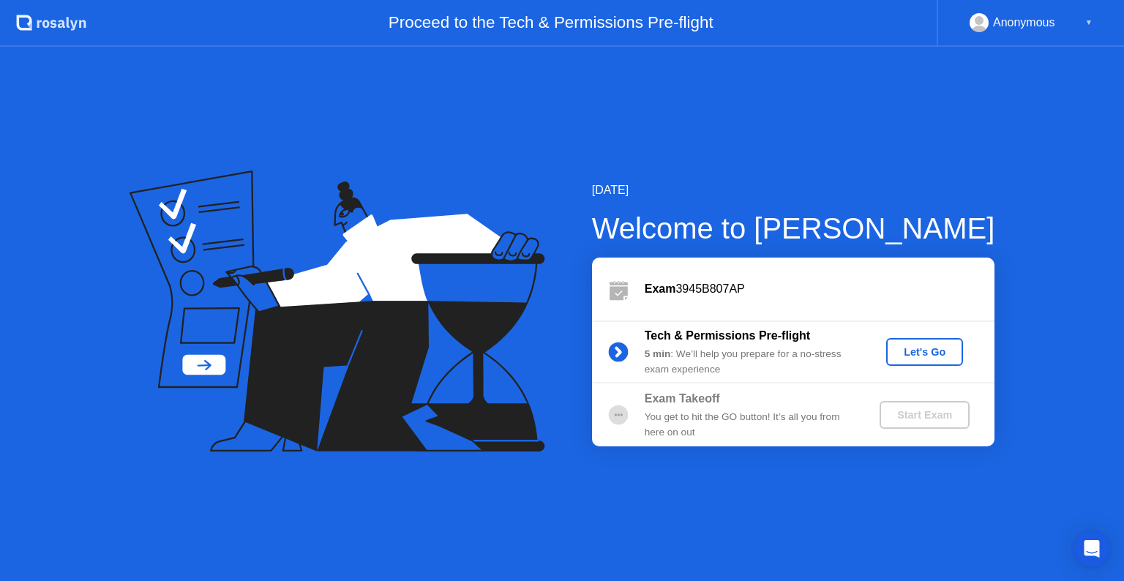
click at [934, 338] on button "Let's Go" at bounding box center [924, 352] width 77 height 28
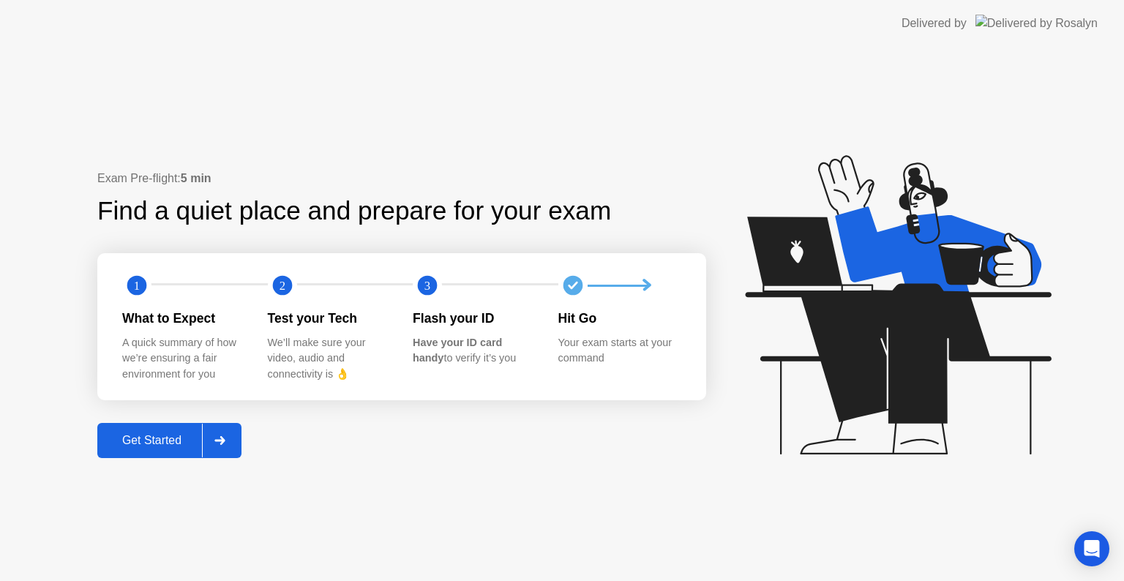
click at [141, 442] on div "Get Started" at bounding box center [152, 440] width 100 height 13
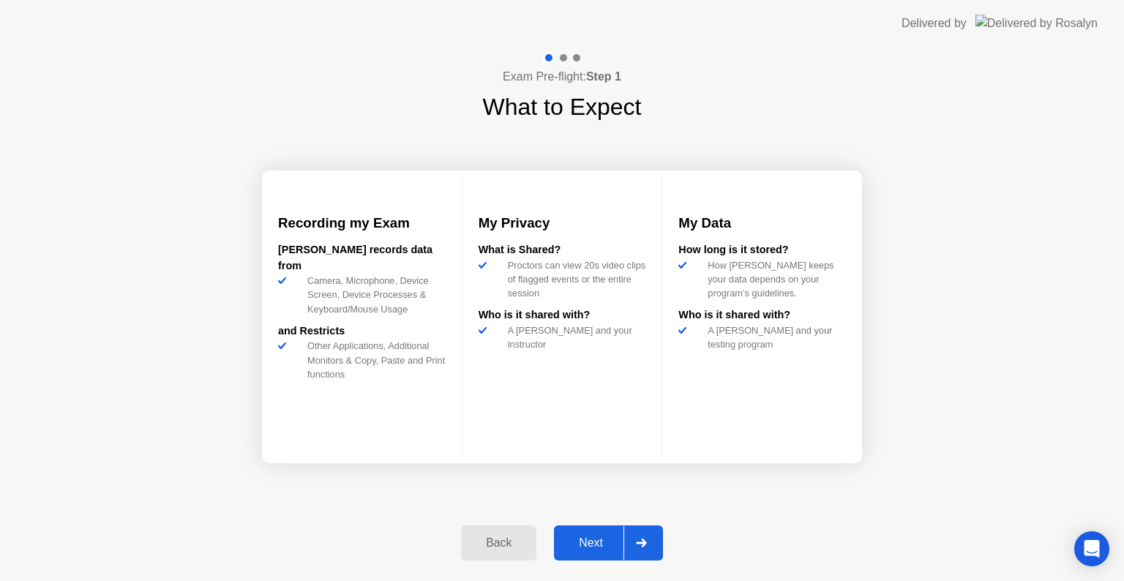
click at [594, 541] on div "Next" at bounding box center [590, 542] width 65 height 13
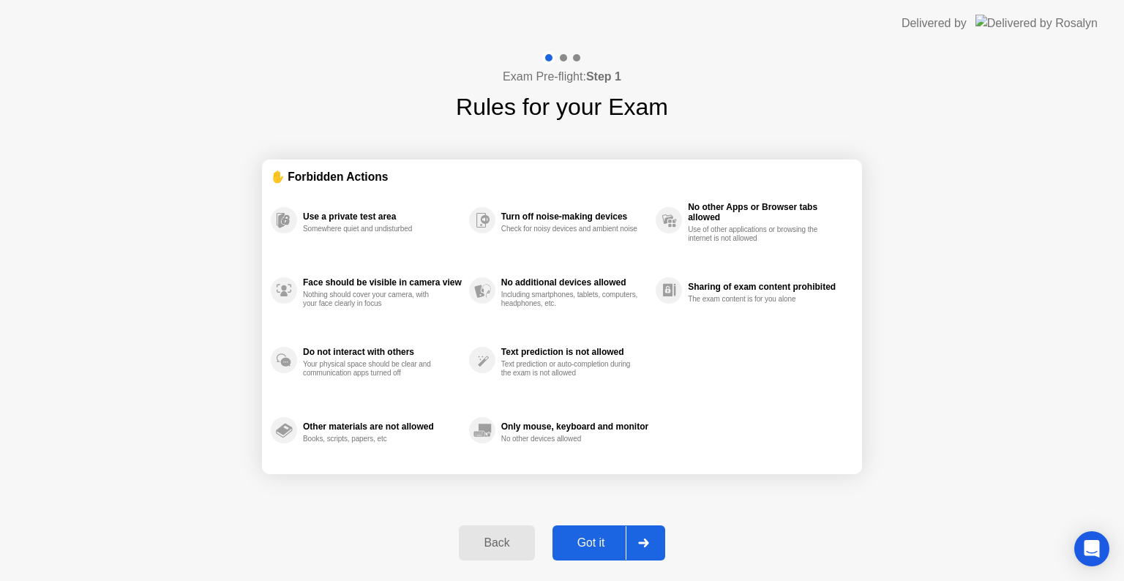
click at [594, 541] on div "Got it" at bounding box center [591, 542] width 69 height 13
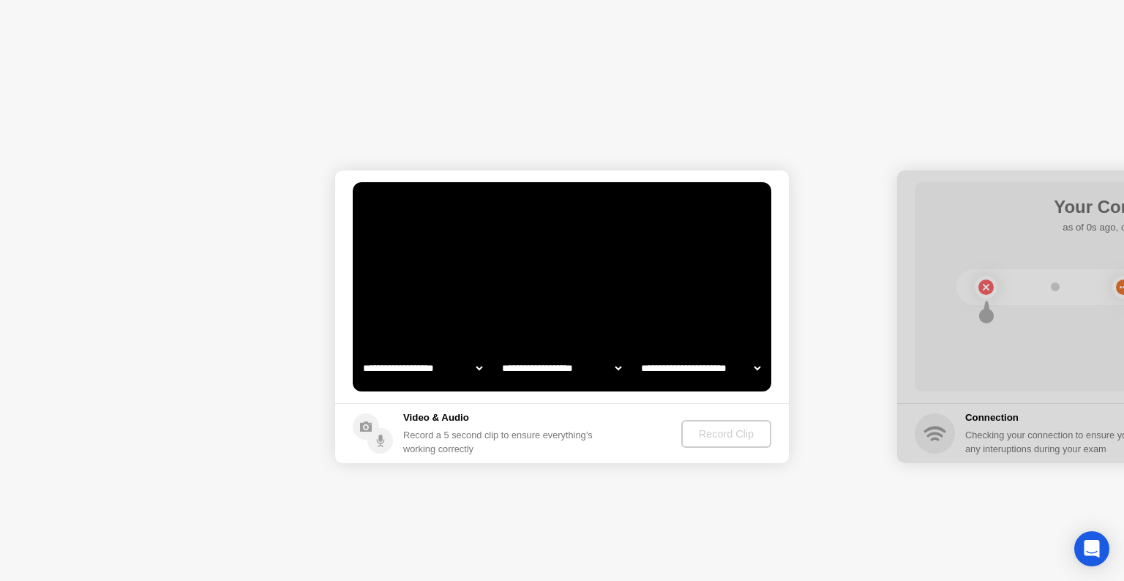
select select "**********"
select select "*******"
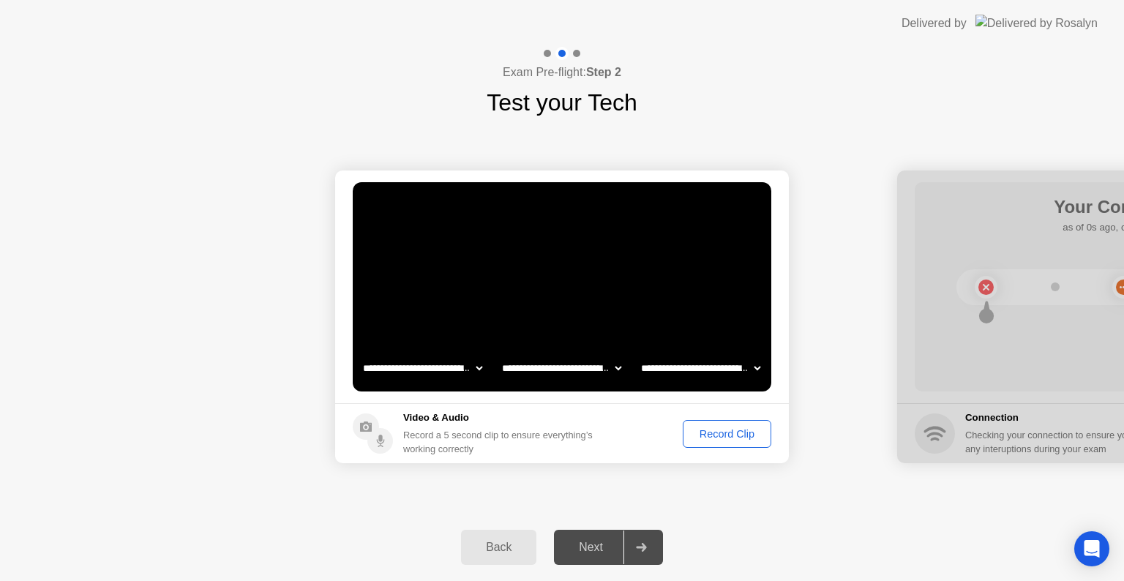
click at [594, 541] on div "Next" at bounding box center [590, 547] width 65 height 13
click at [732, 429] on div "Record Clip" at bounding box center [727, 434] width 78 height 12
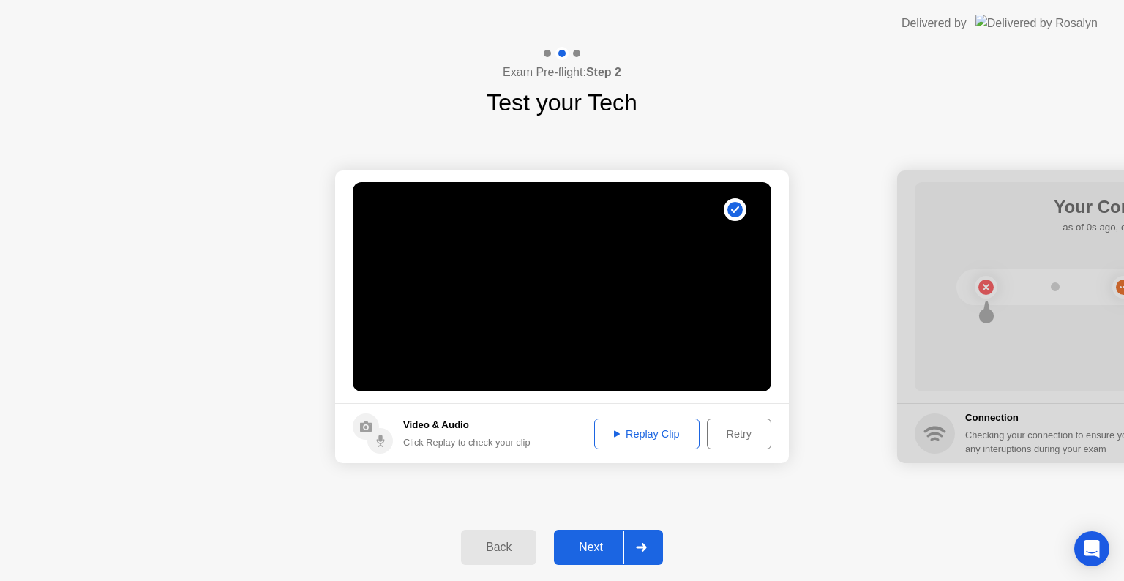
click at [632, 435] on div "Replay Clip" at bounding box center [646, 434] width 95 height 12
click at [616, 435] on icon at bounding box center [617, 433] width 6 height 7
click at [594, 430] on button "Replay Clip" at bounding box center [646, 434] width 105 height 31
click at [594, 541] on div "Next" at bounding box center [590, 547] width 65 height 13
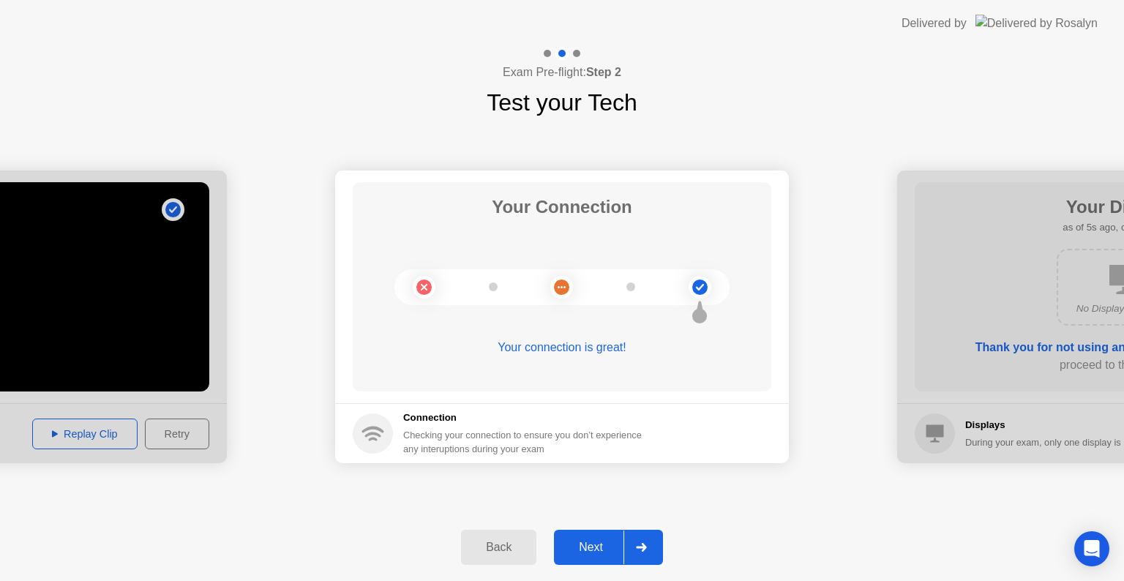
click at [583, 550] on div "Next" at bounding box center [590, 547] width 65 height 13
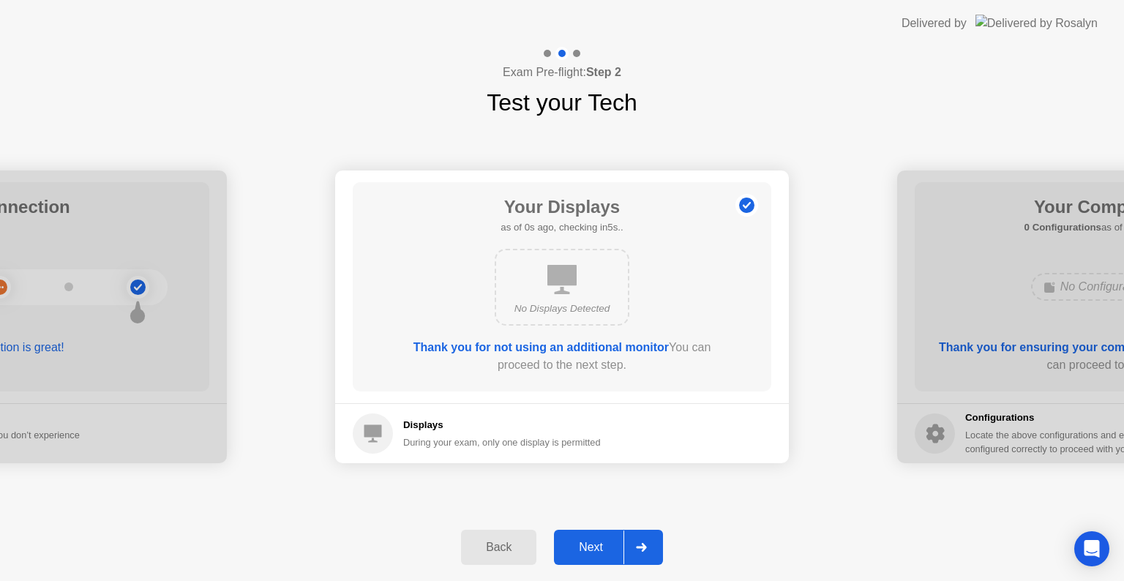
click at [616, 297] on div "No Displays Detected" at bounding box center [562, 287] width 135 height 77
click at [446, 444] on div "During your exam, only one display is permitted" at bounding box center [502, 442] width 198 height 14
click at [604, 549] on div "Next" at bounding box center [590, 547] width 65 height 13
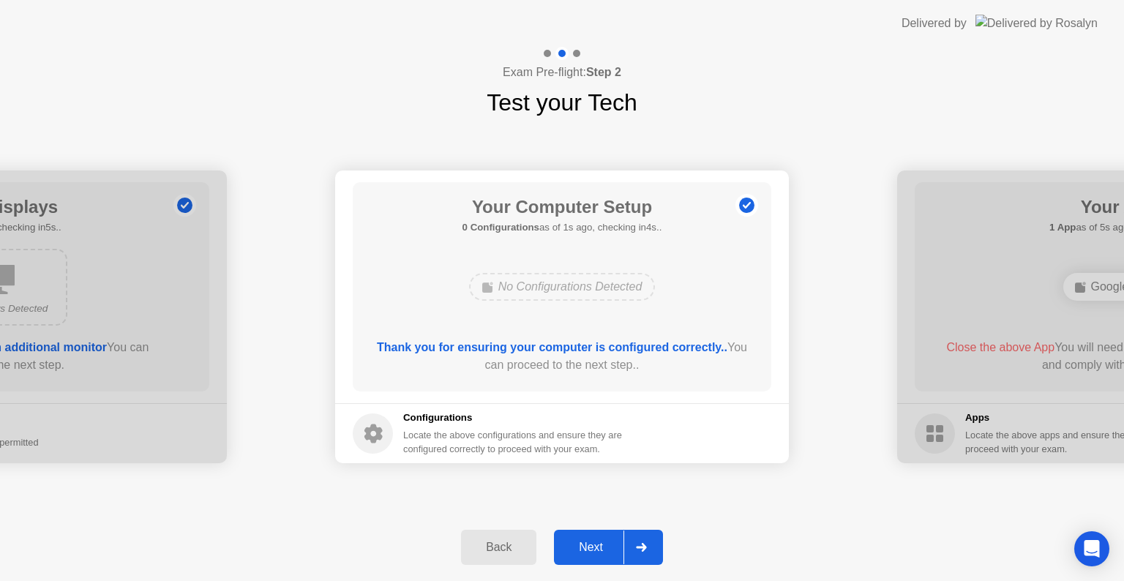
click at [604, 549] on div "Next" at bounding box center [590, 547] width 65 height 13
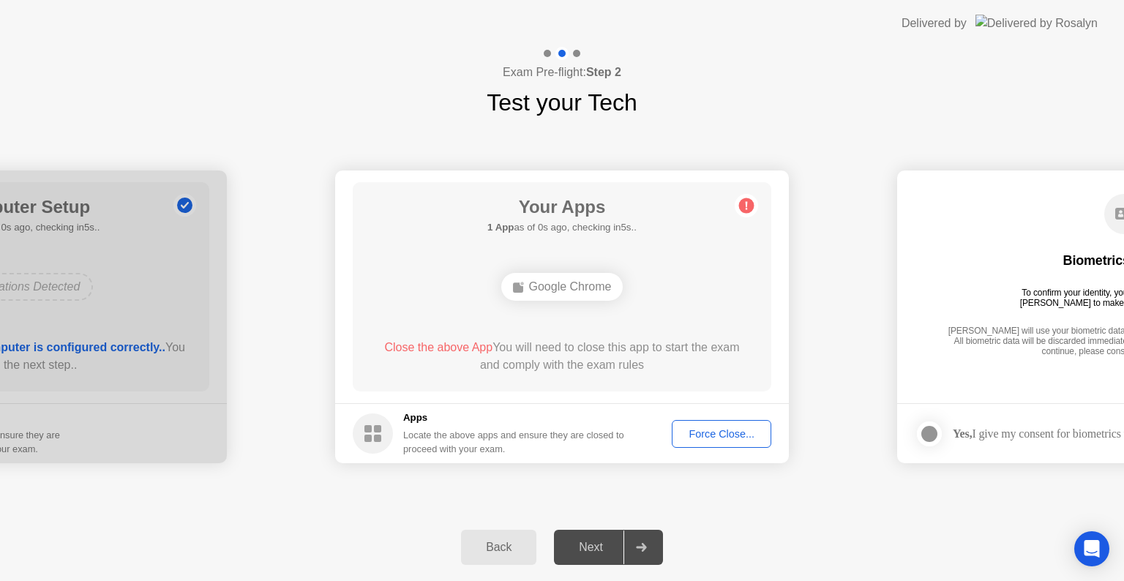
click at [604, 549] on div "Next" at bounding box center [590, 547] width 65 height 13
click at [746, 206] on icon at bounding box center [747, 206] width 2 height 8
click at [704, 431] on div "Force Close..." at bounding box center [721, 434] width 89 height 12
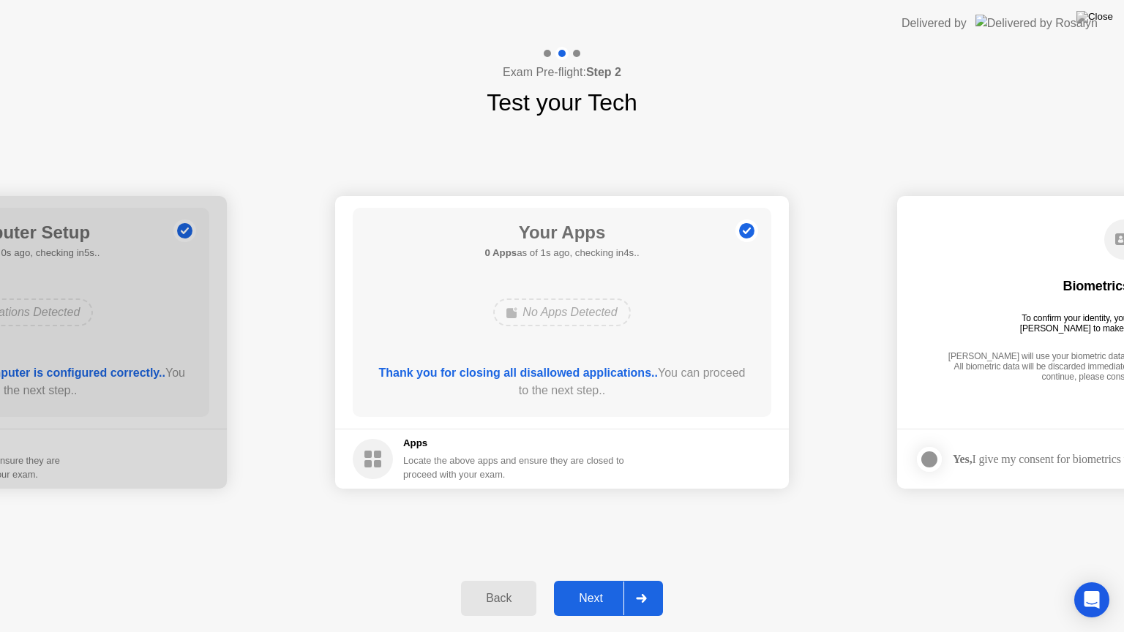
click at [595, 580] on div "Next" at bounding box center [590, 598] width 65 height 13
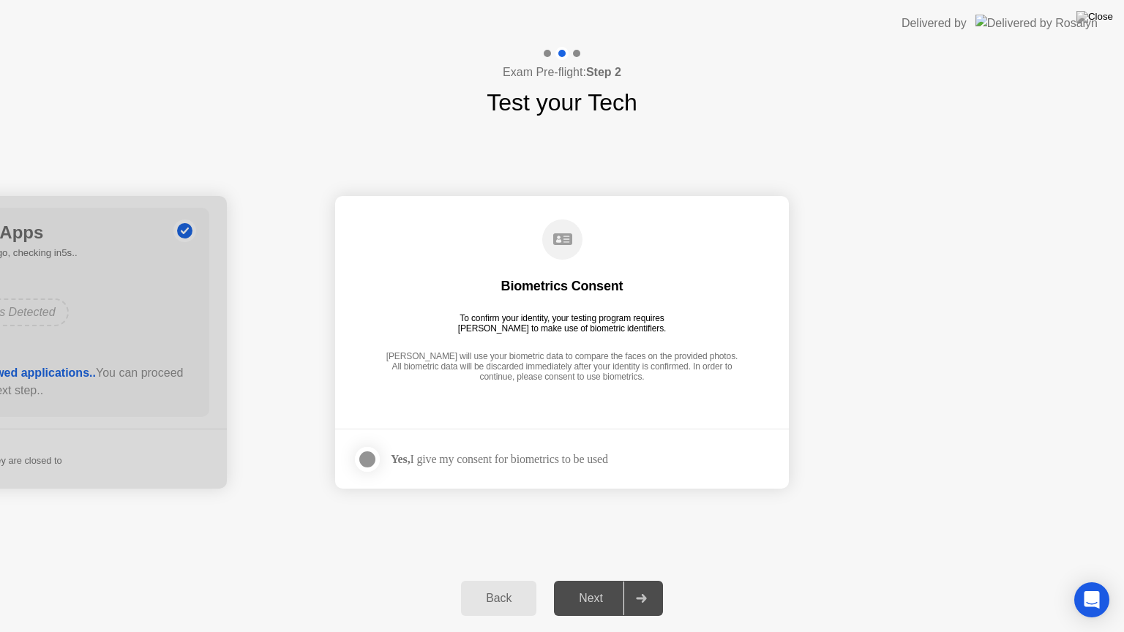
click at [595, 580] on div "Next" at bounding box center [590, 598] width 65 height 13
click at [372, 452] on div at bounding box center [368, 460] width 18 height 18
click at [600, 580] on div "Next" at bounding box center [590, 598] width 65 height 13
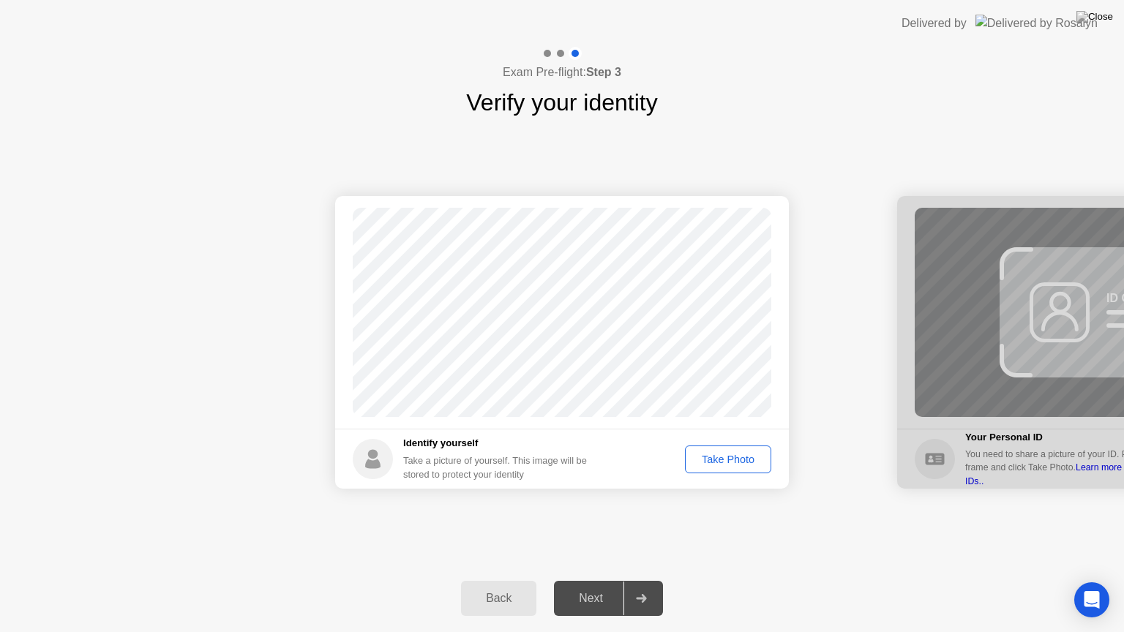
click at [749, 457] on div "Take Photo" at bounding box center [728, 460] width 76 height 12
click at [610, 580] on div "Next" at bounding box center [590, 598] width 65 height 13
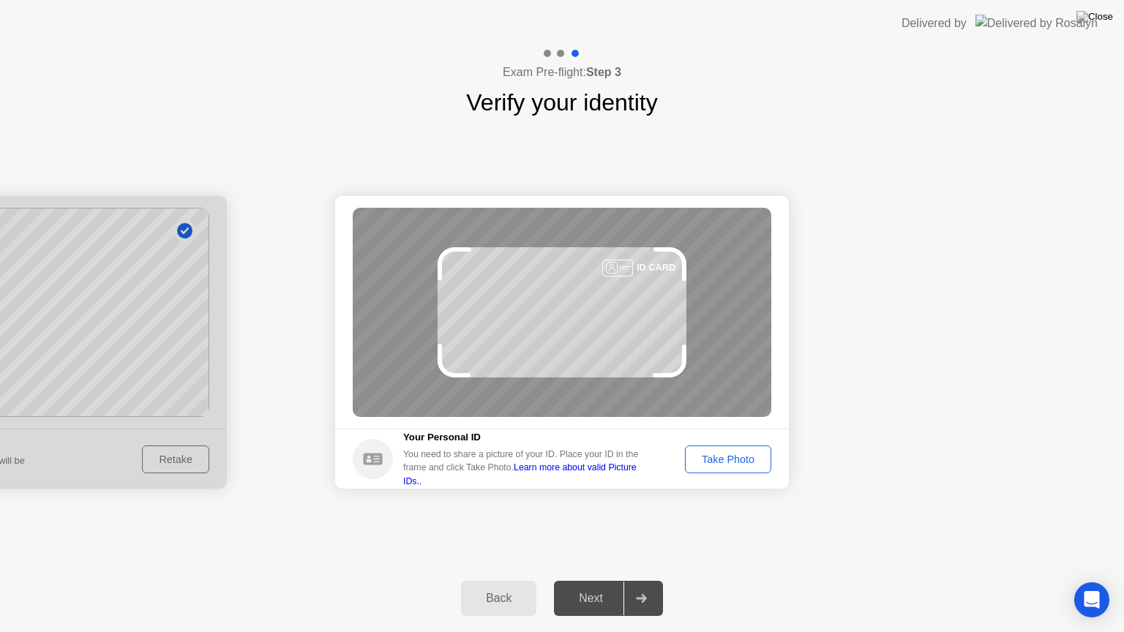
click at [750, 463] on div "Take Photo" at bounding box center [728, 460] width 76 height 12
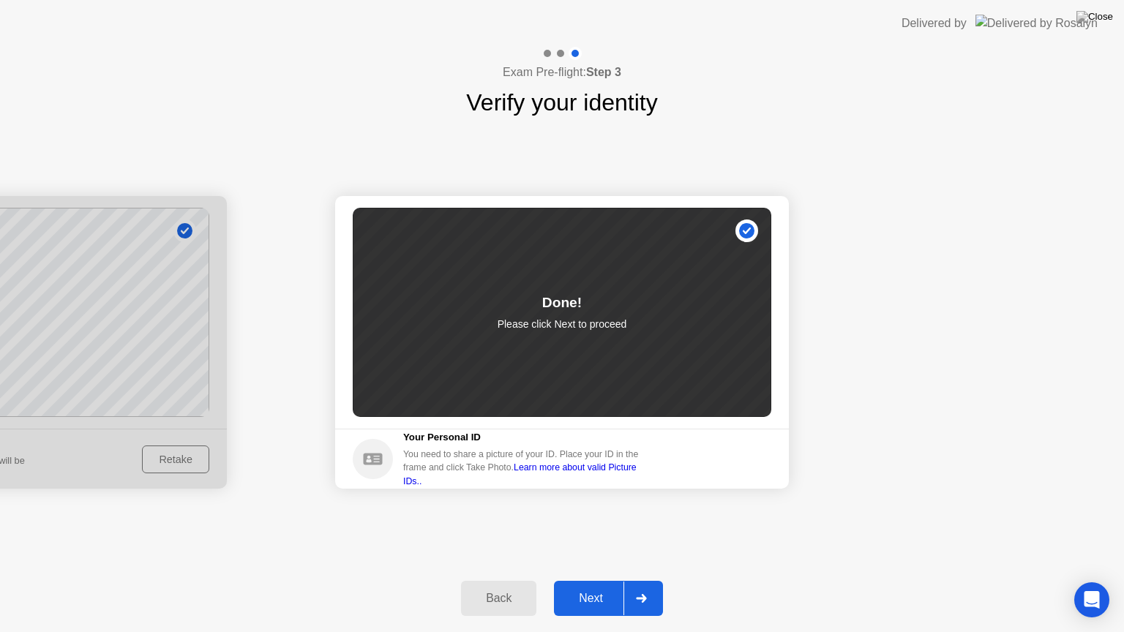
click at [603, 580] on div "Next" at bounding box center [590, 598] width 65 height 13
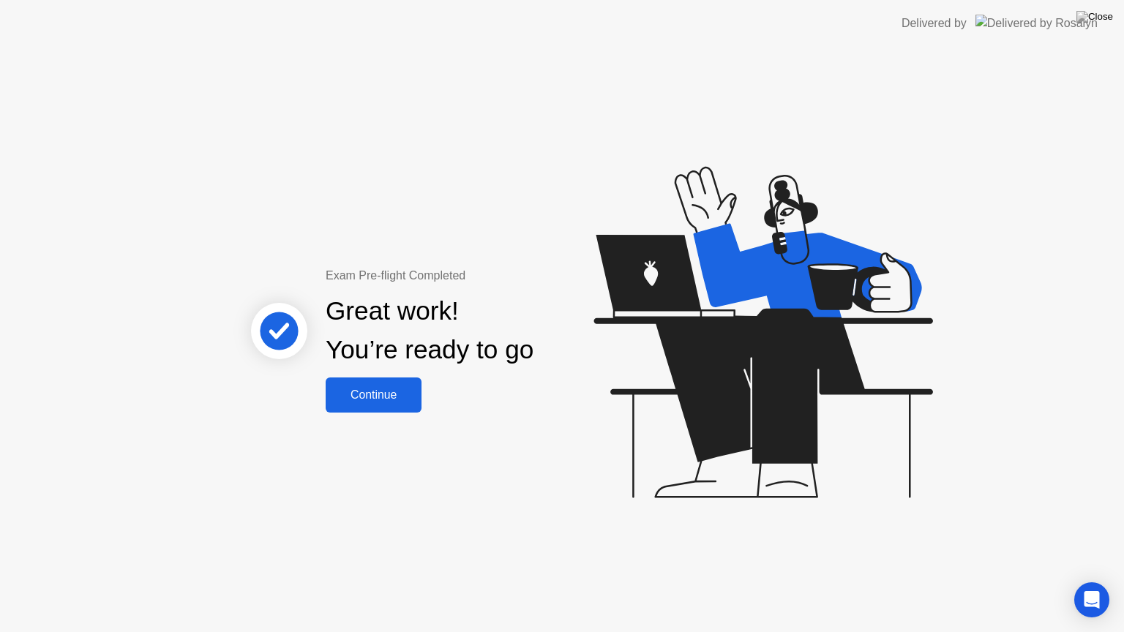
click at [395, 393] on div "Continue" at bounding box center [373, 395] width 87 height 13
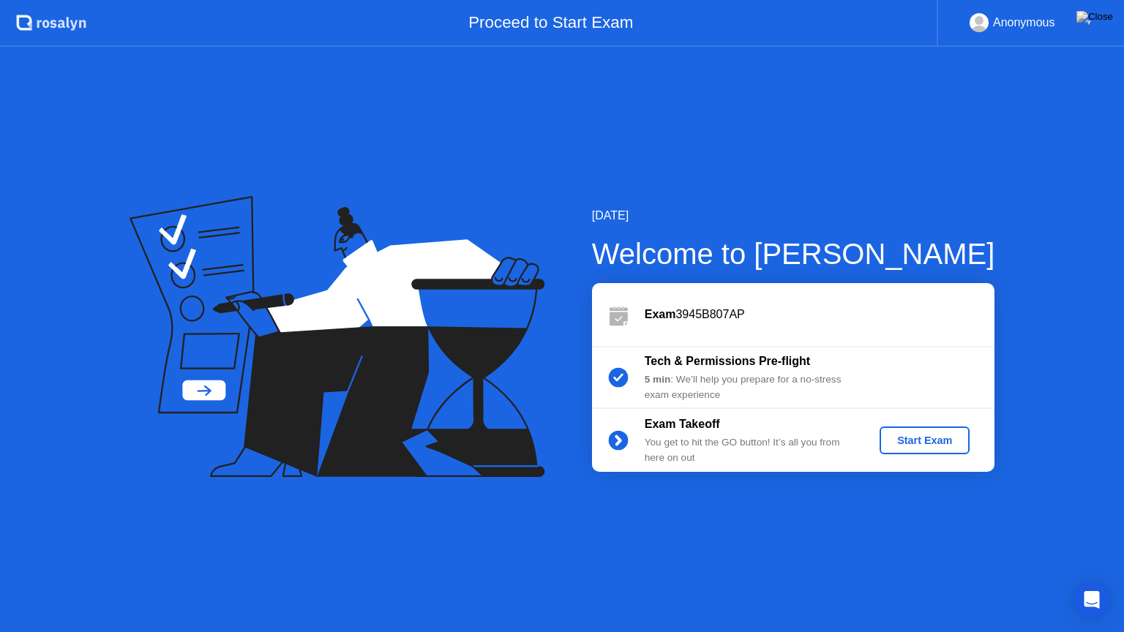
click at [901, 445] on div "Start Exam" at bounding box center [925, 441] width 78 height 12
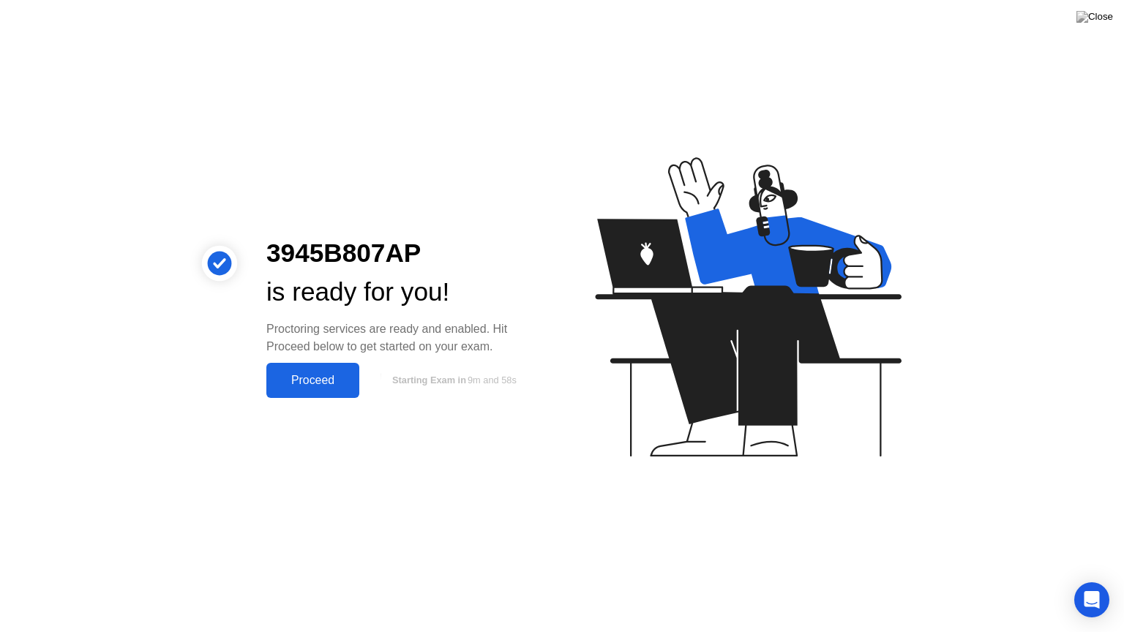
click at [322, 386] on div "Proceed" at bounding box center [313, 380] width 84 height 13
